Goal: Task Accomplishment & Management: Complete application form

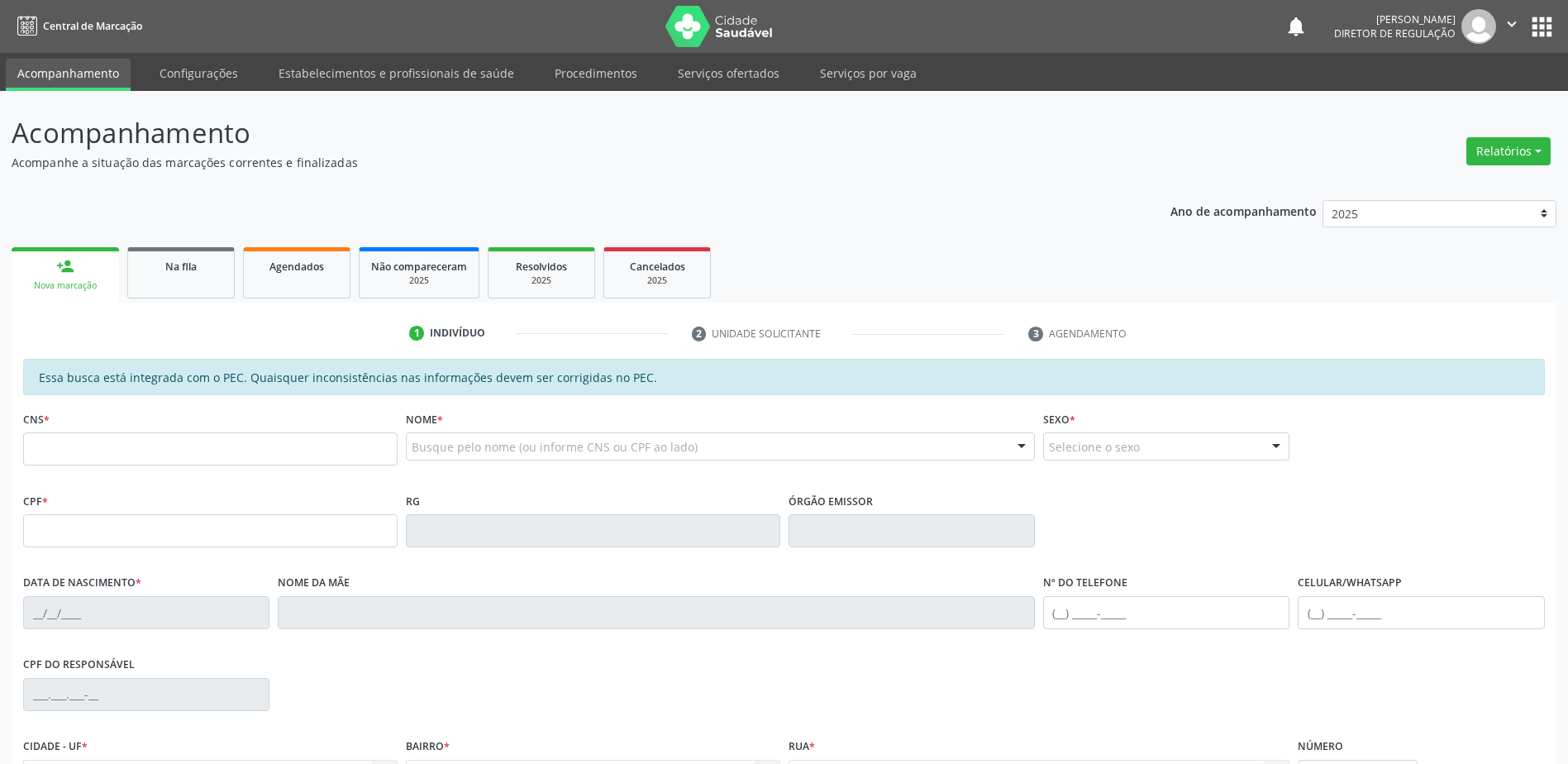
click at [223, 67] on link "Configurações" at bounding box center [199, 73] width 102 height 29
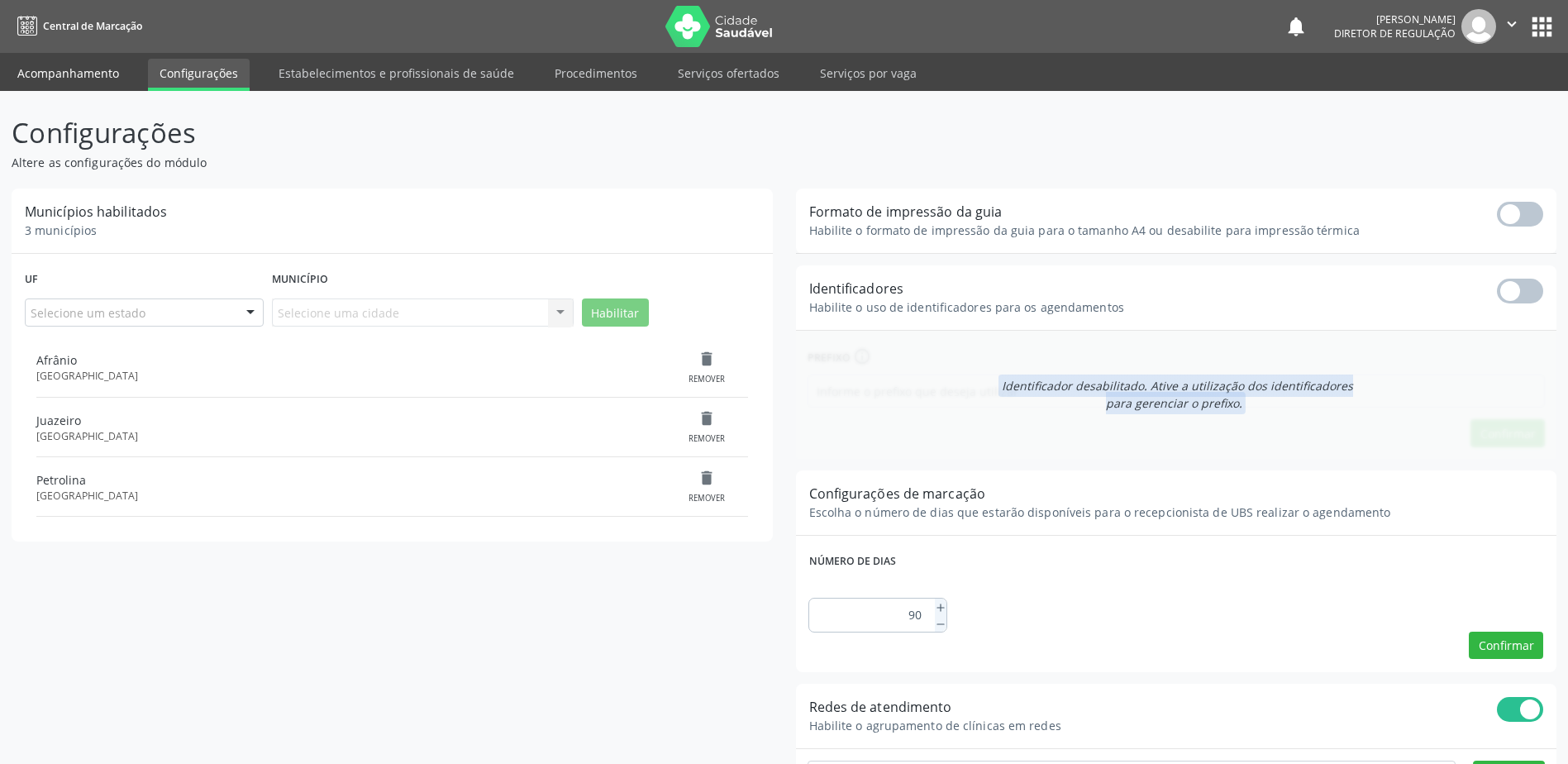
click at [82, 79] on link "Acompanhamento" at bounding box center [69, 73] width 125 height 29
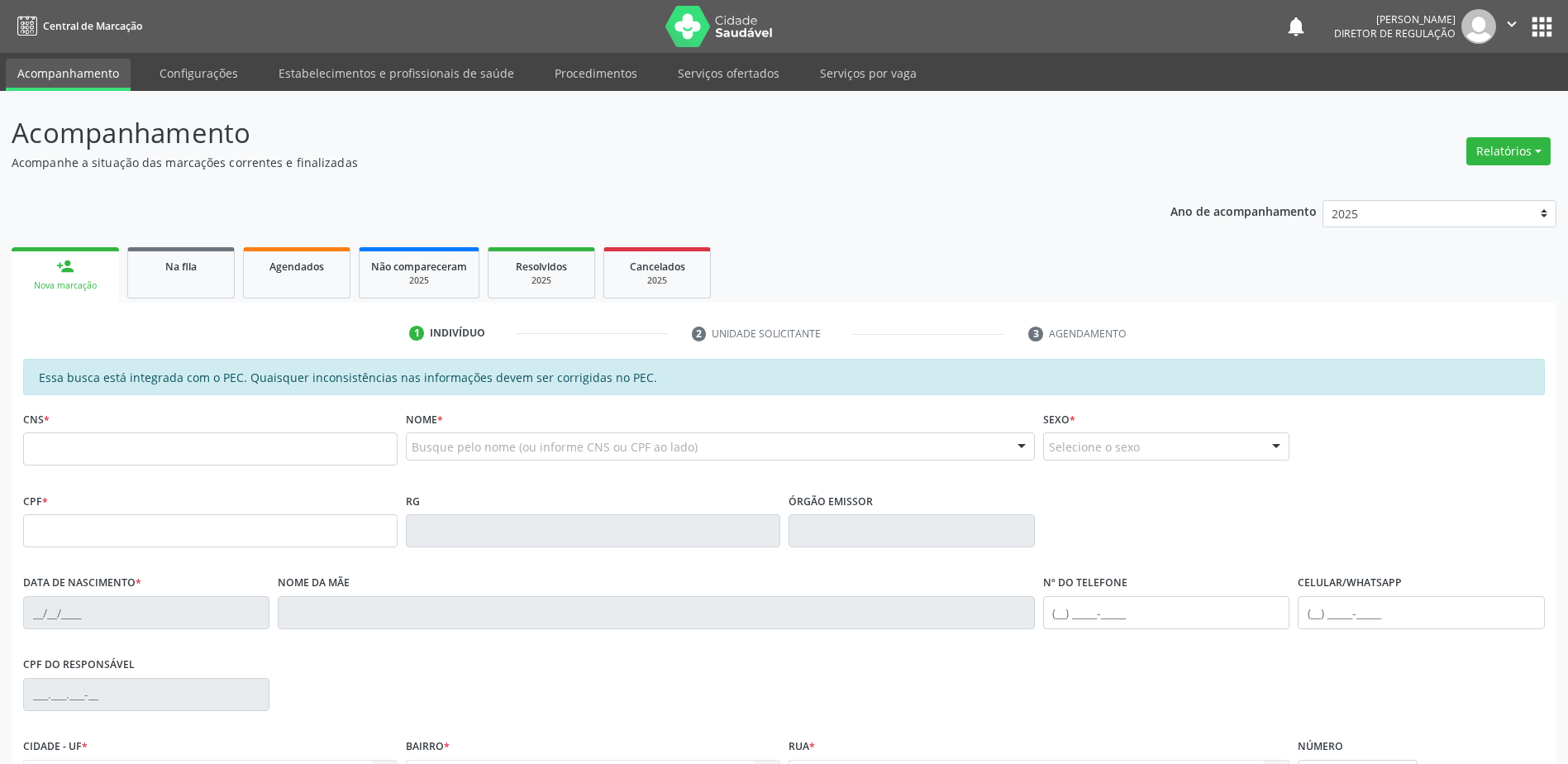
drag, startPoint x: 743, startPoint y: 69, endPoint x: 749, endPoint y: 133, distance: 64.3
click at [743, 69] on link "Serviços ofertados" at bounding box center [729, 73] width 125 height 29
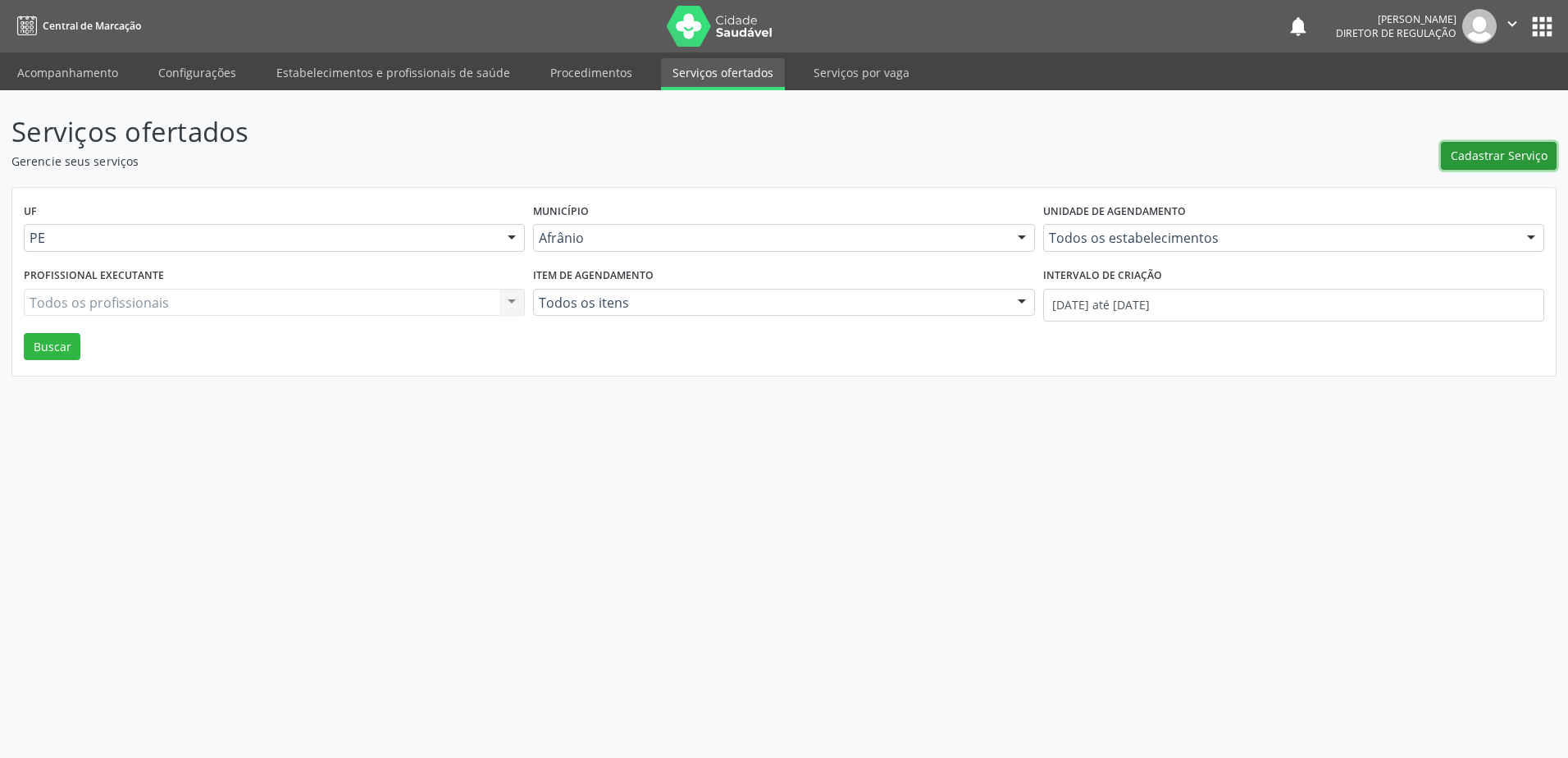
click at [1504, 158] on span "Cadastrar Serviço" at bounding box center [1499, 155] width 97 height 17
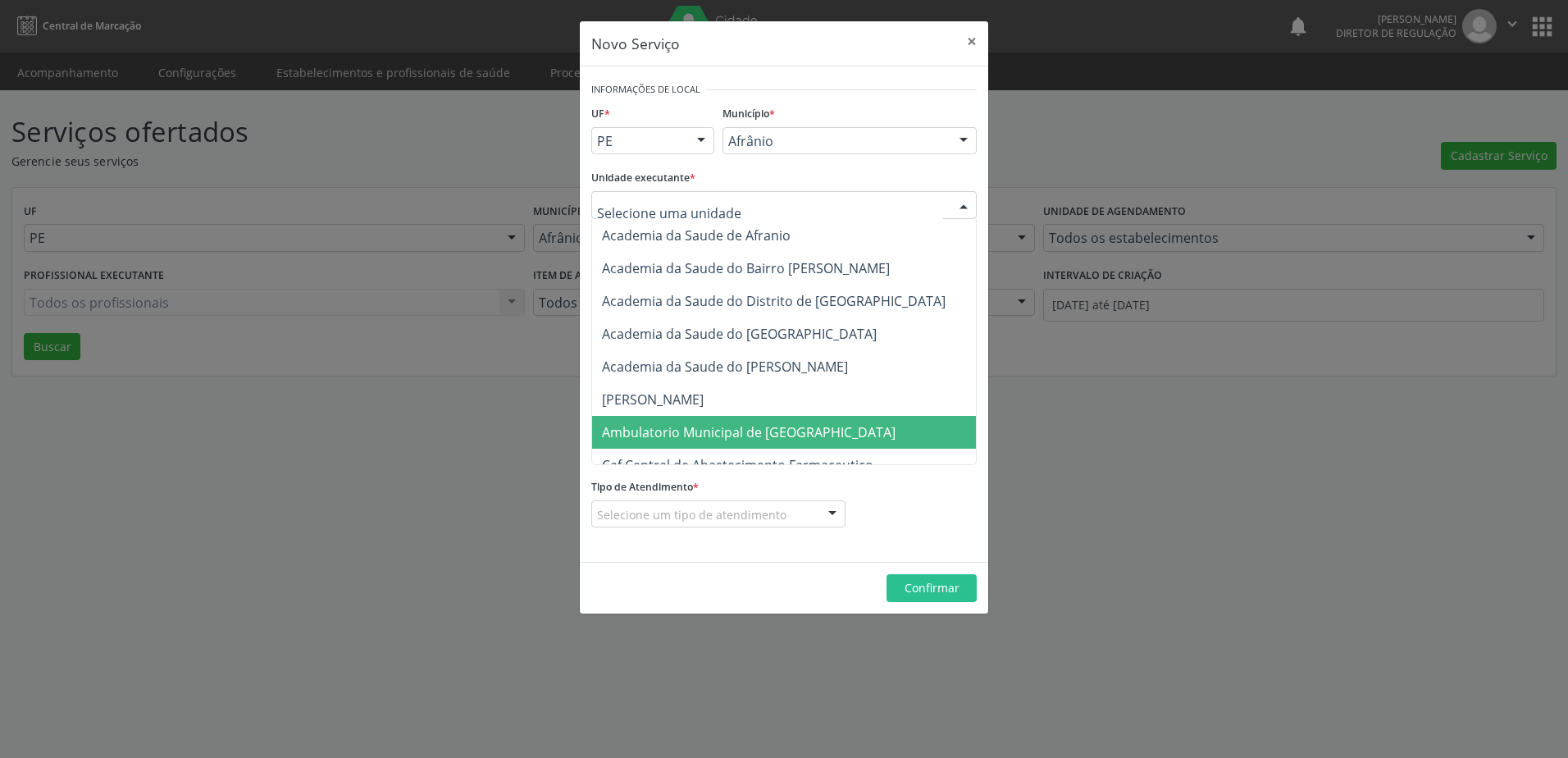
click at [699, 426] on span "Ambulatorio Municipal de [GEOGRAPHIC_DATA]" at bounding box center [749, 432] width 294 height 18
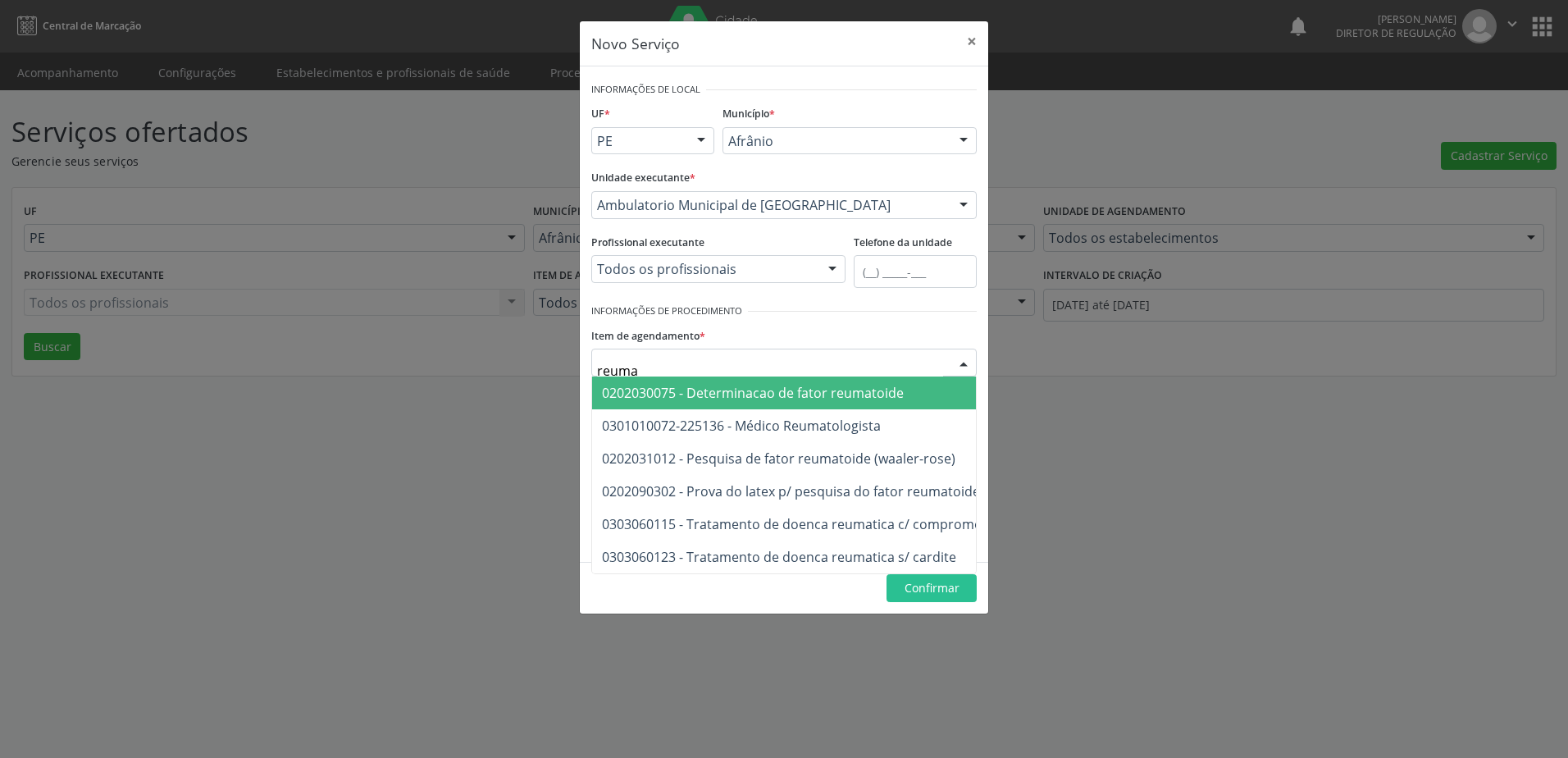
type input "reumat"
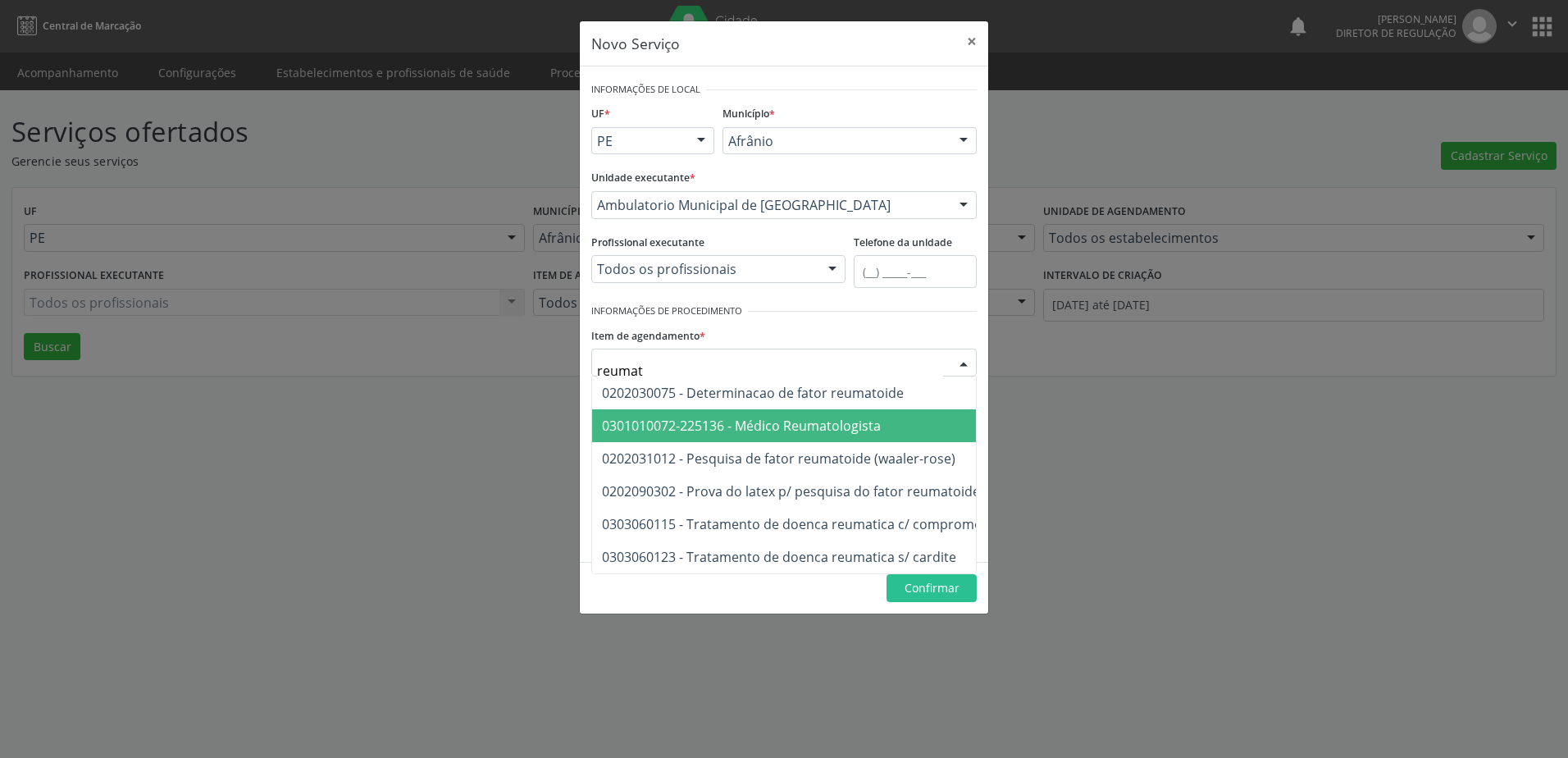
click at [789, 423] on span "0301010072-225136 - Médico Reumatologista" at bounding box center [742, 426] width 279 height 18
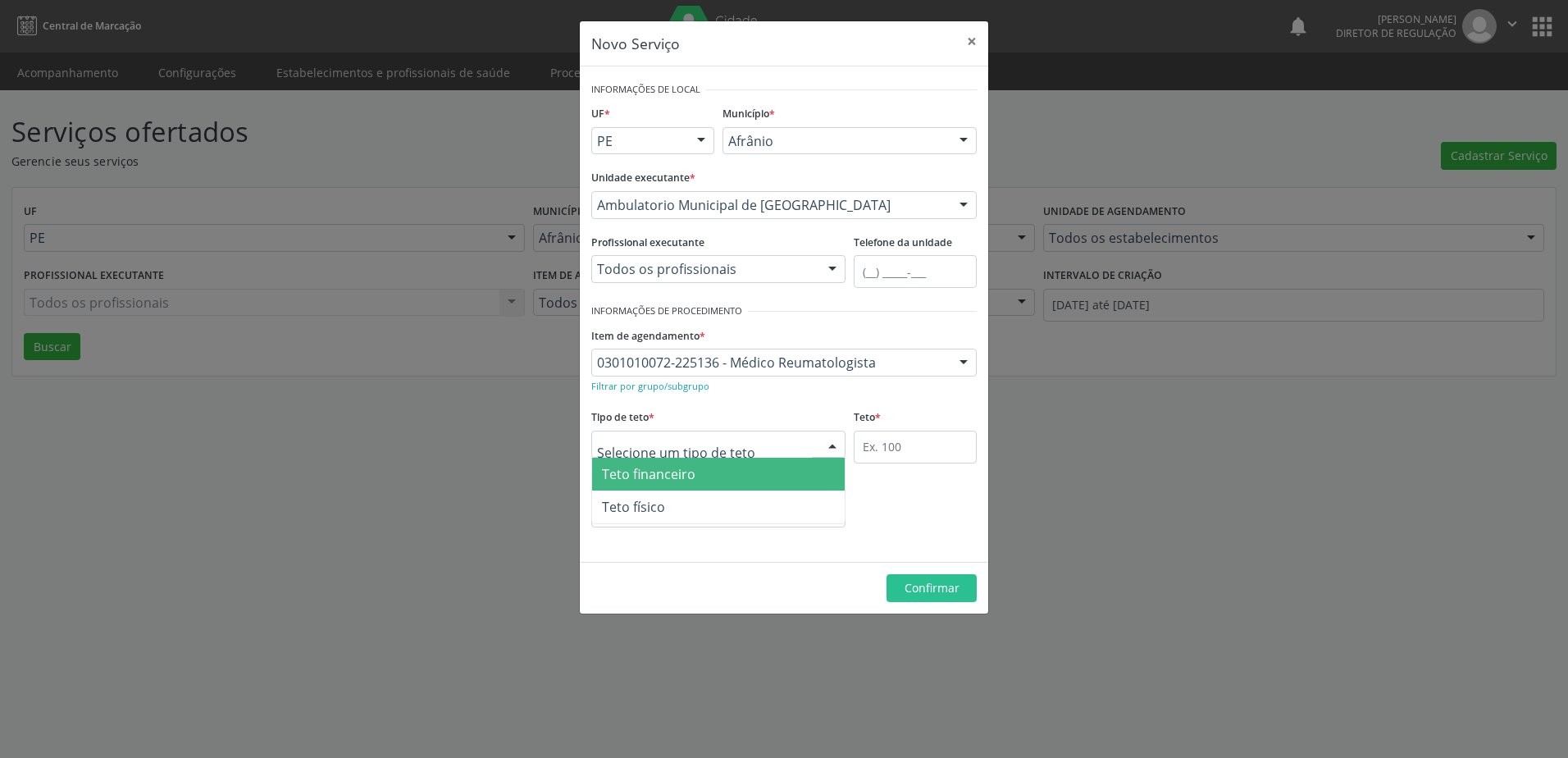
click at [778, 444] on div at bounding box center [718, 445] width 254 height 28
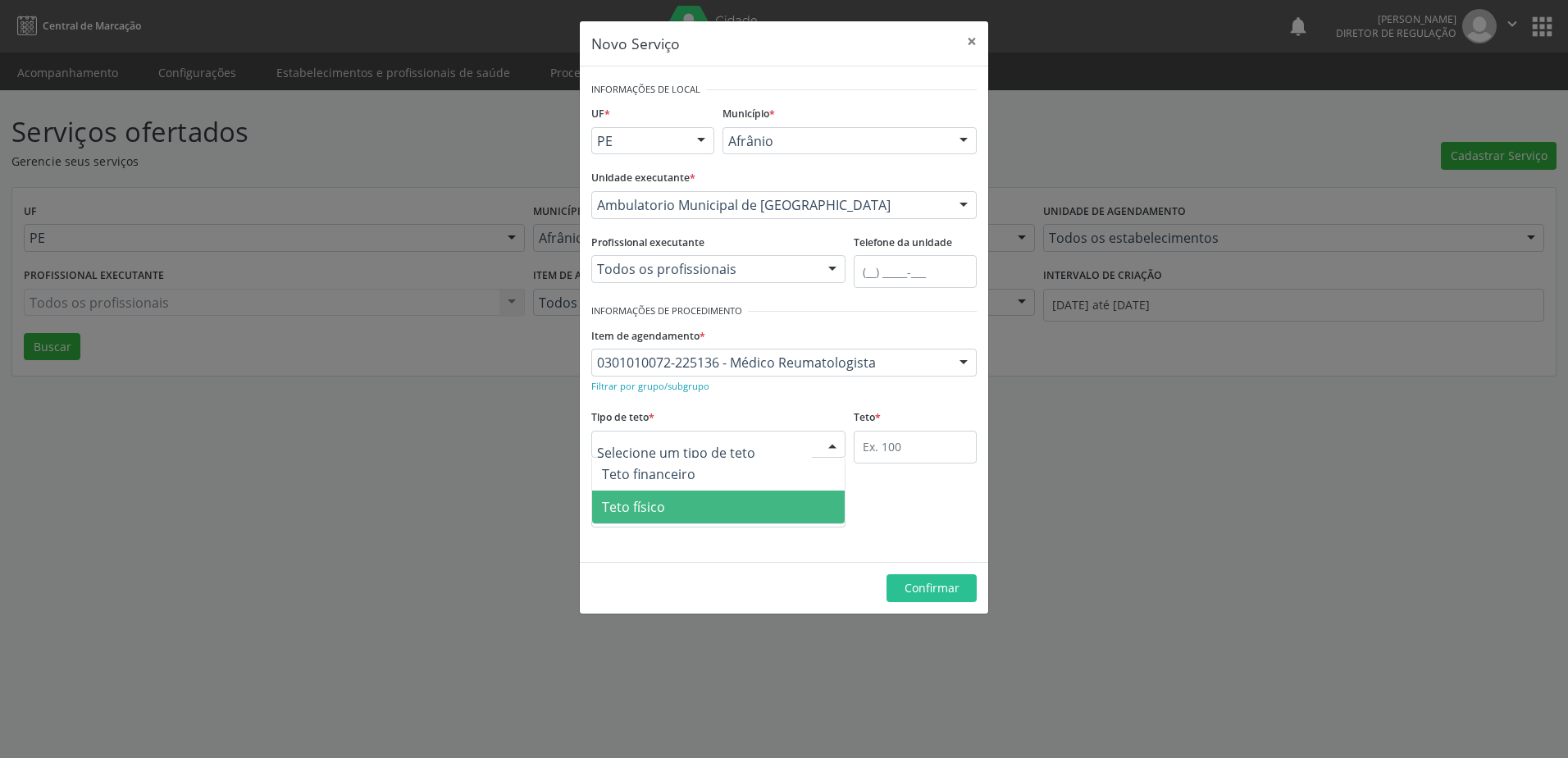
click at [671, 505] on span "Teto físico" at bounding box center [719, 507] width 253 height 33
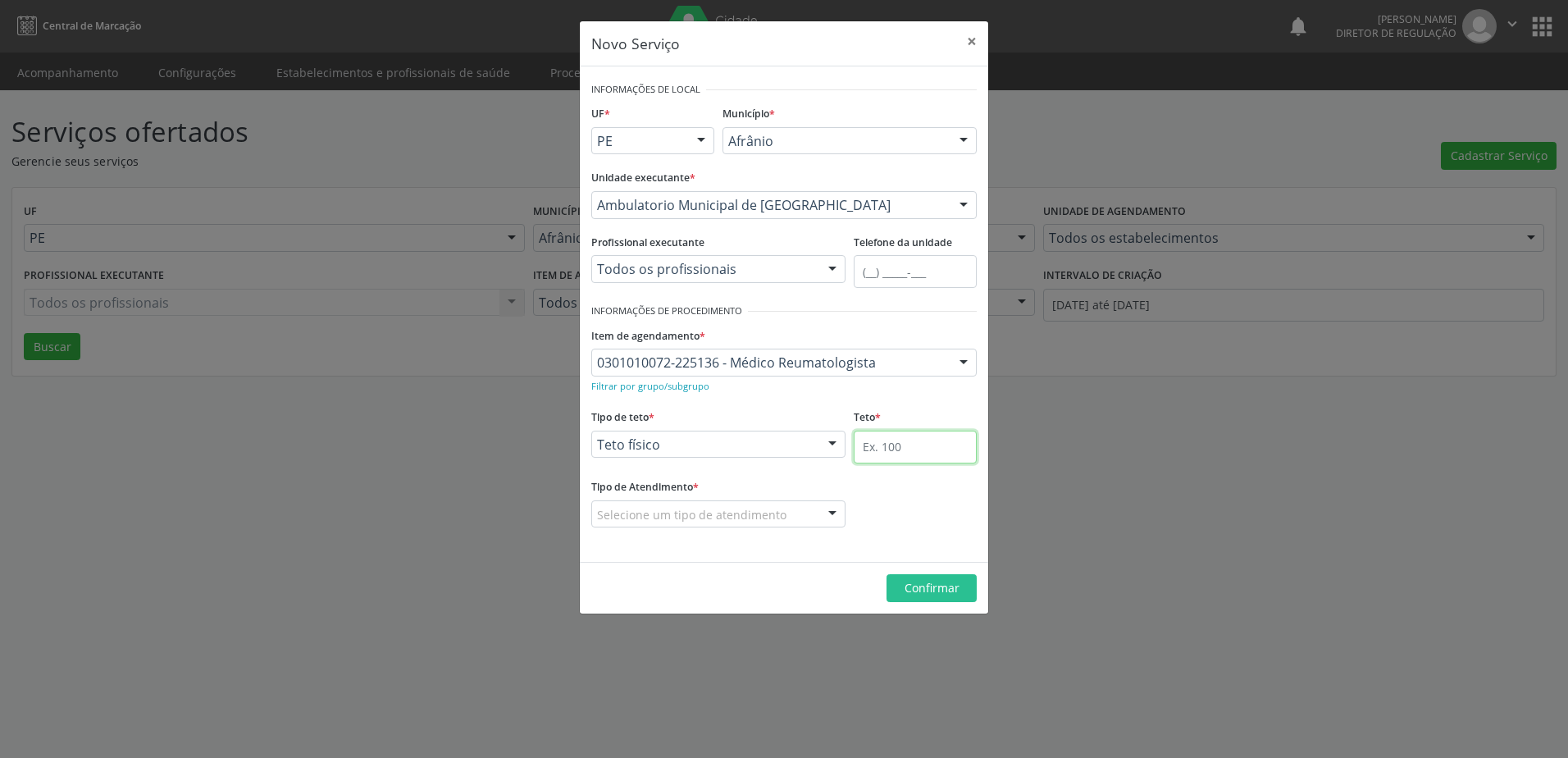
click at [923, 455] on input "text" at bounding box center [915, 447] width 123 height 33
type input "1"
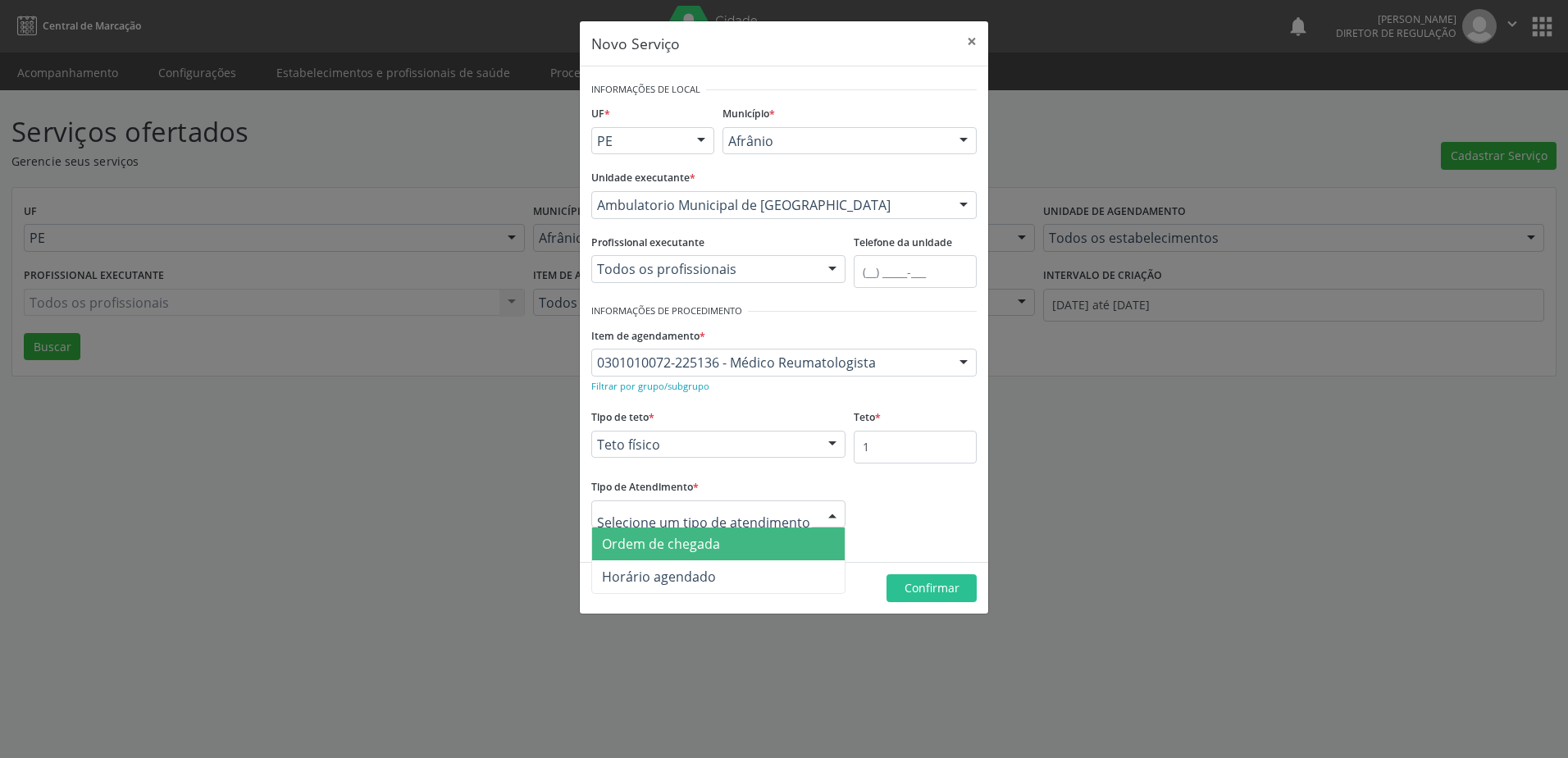
click at [741, 547] on span "Ordem de chegada" at bounding box center [719, 543] width 253 height 33
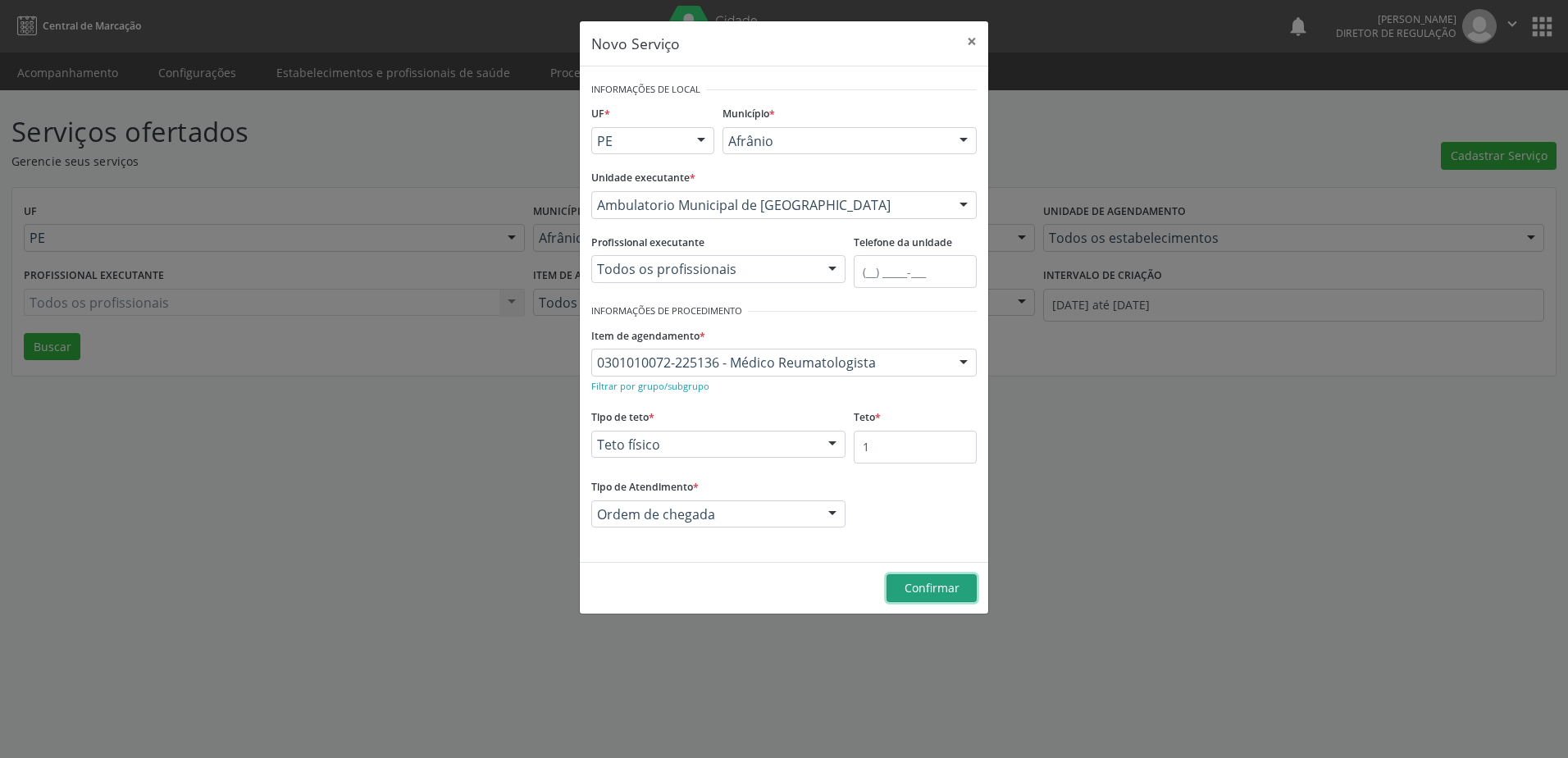
click at [924, 593] on span "Confirmar" at bounding box center [932, 588] width 55 height 16
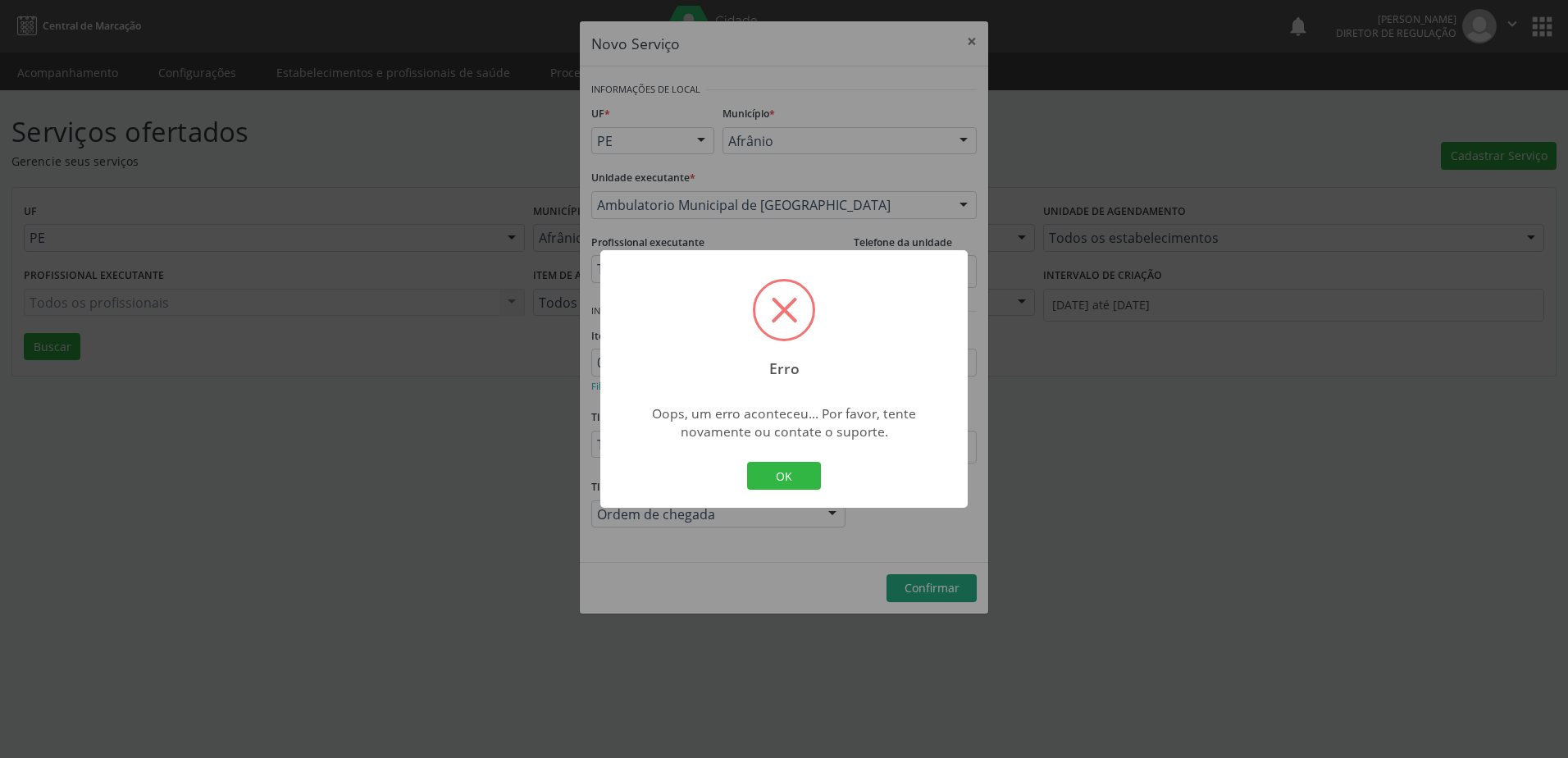
drag, startPoint x: 787, startPoint y: 478, endPoint x: 942, endPoint y: 558, distance: 174.4
click at [789, 478] on button "OK" at bounding box center [784, 475] width 74 height 28
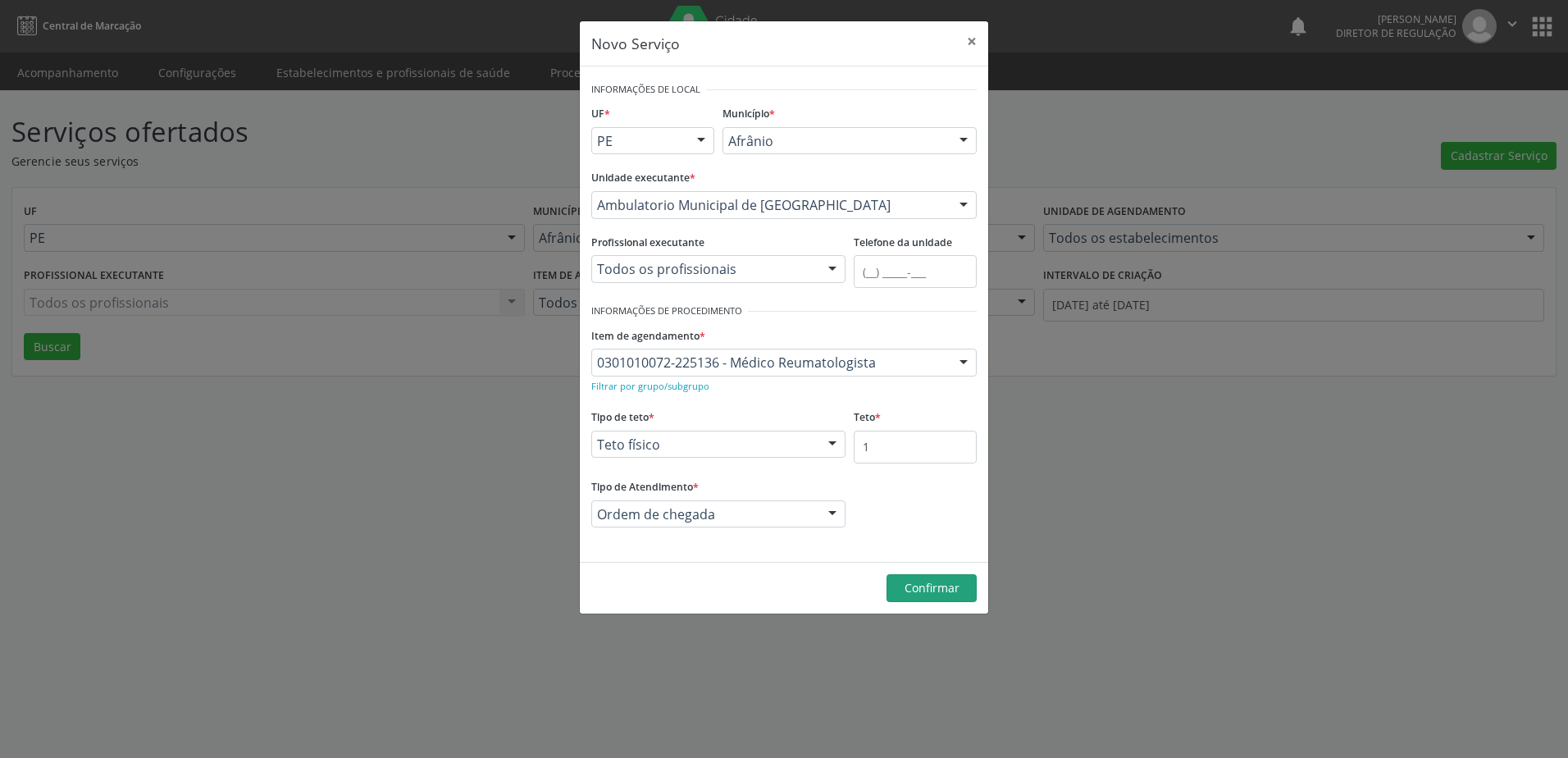
click at [1086, 516] on div "Novo Serviço × Informações de Local UF * PE BA PE Nenhum resultado encontrado p…" at bounding box center [784, 379] width 1568 height 758
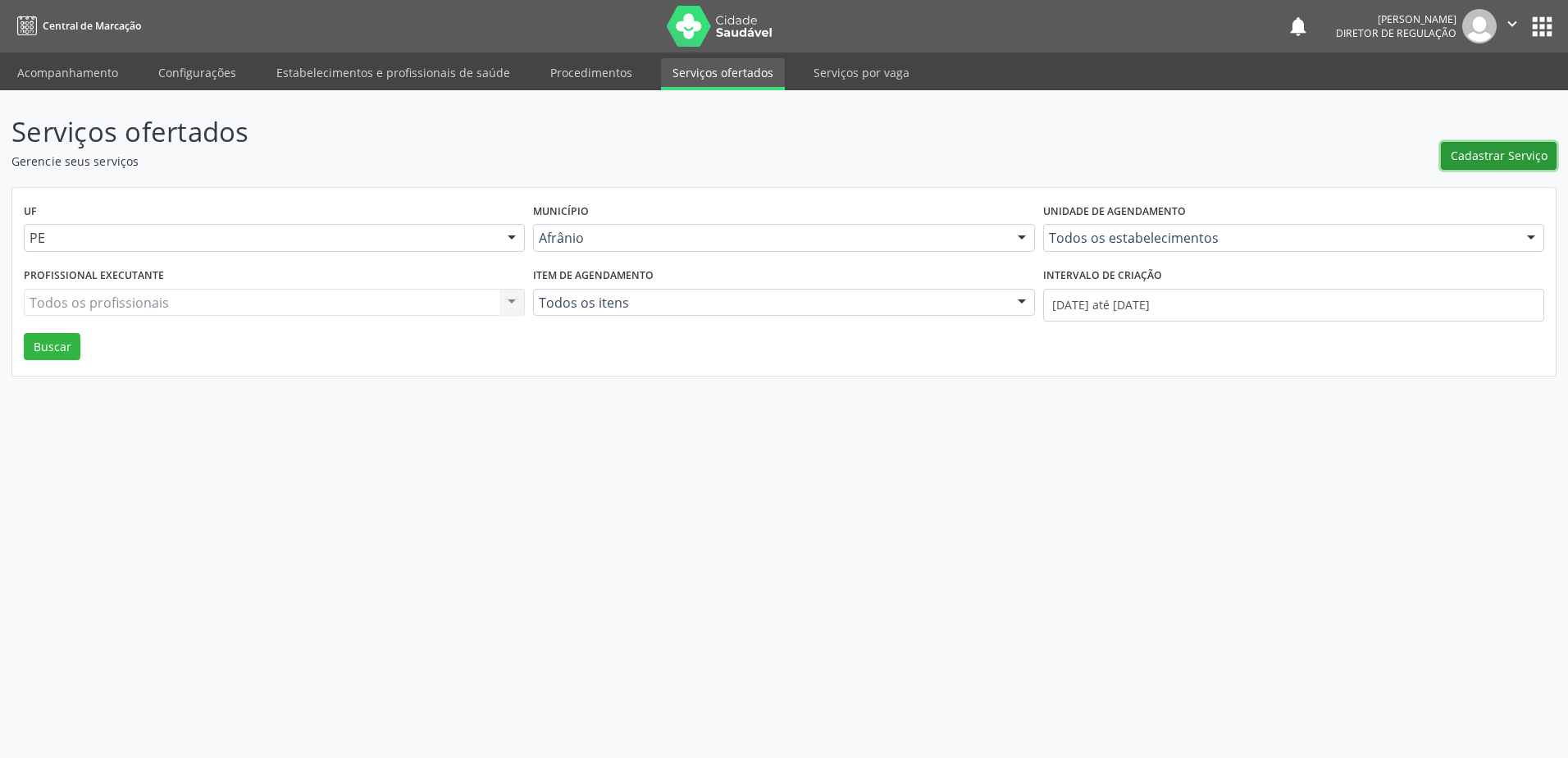
click at [1509, 24] on icon "" at bounding box center [1512, 24] width 18 height 18
click at [1500, 58] on link "Configurações" at bounding box center [1471, 65] width 113 height 23
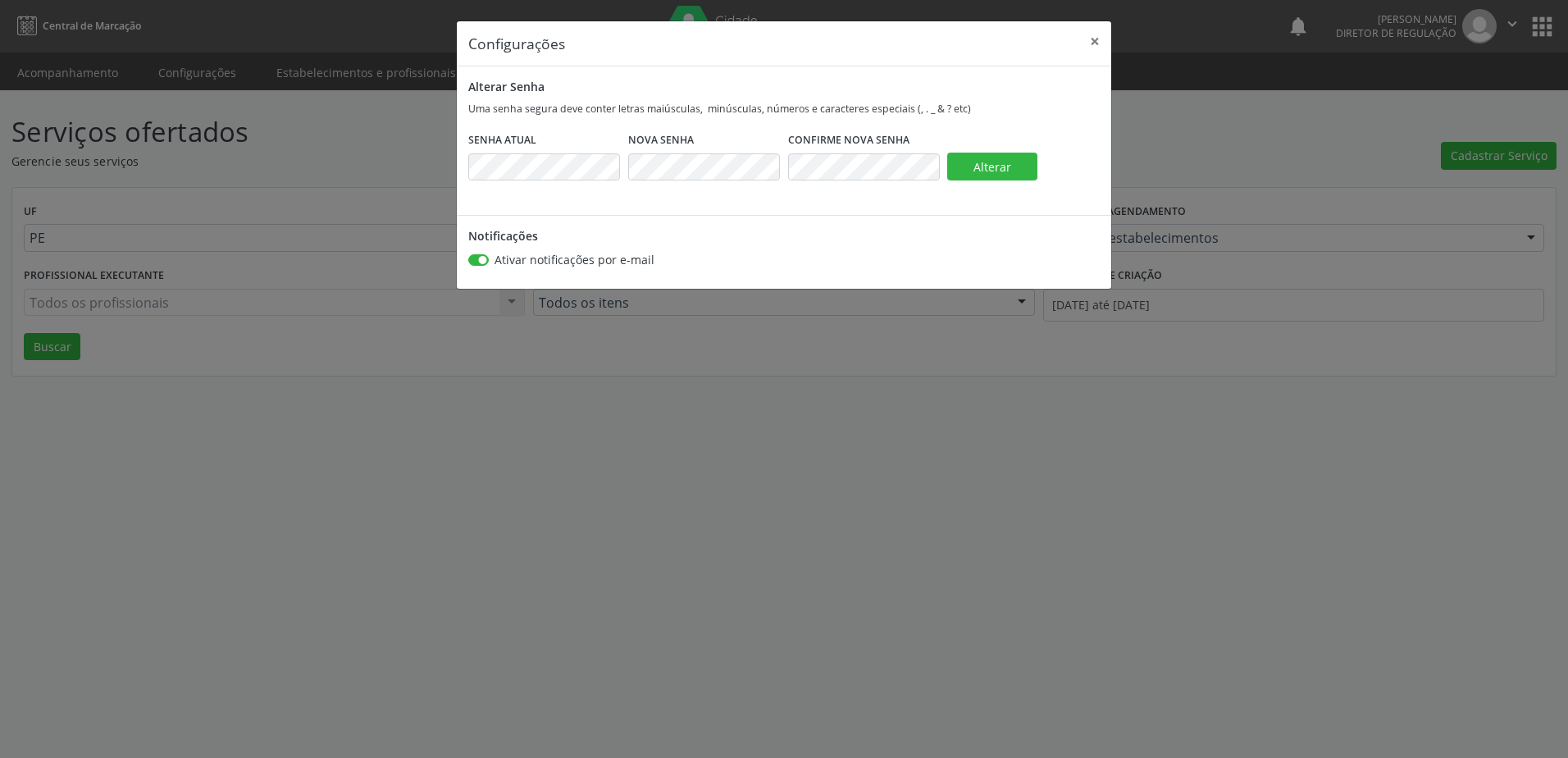
checkbox input "false"
click at [1090, 42] on button "×" at bounding box center [1095, 41] width 33 height 40
